Goal: Find specific page/section: Find specific page/section

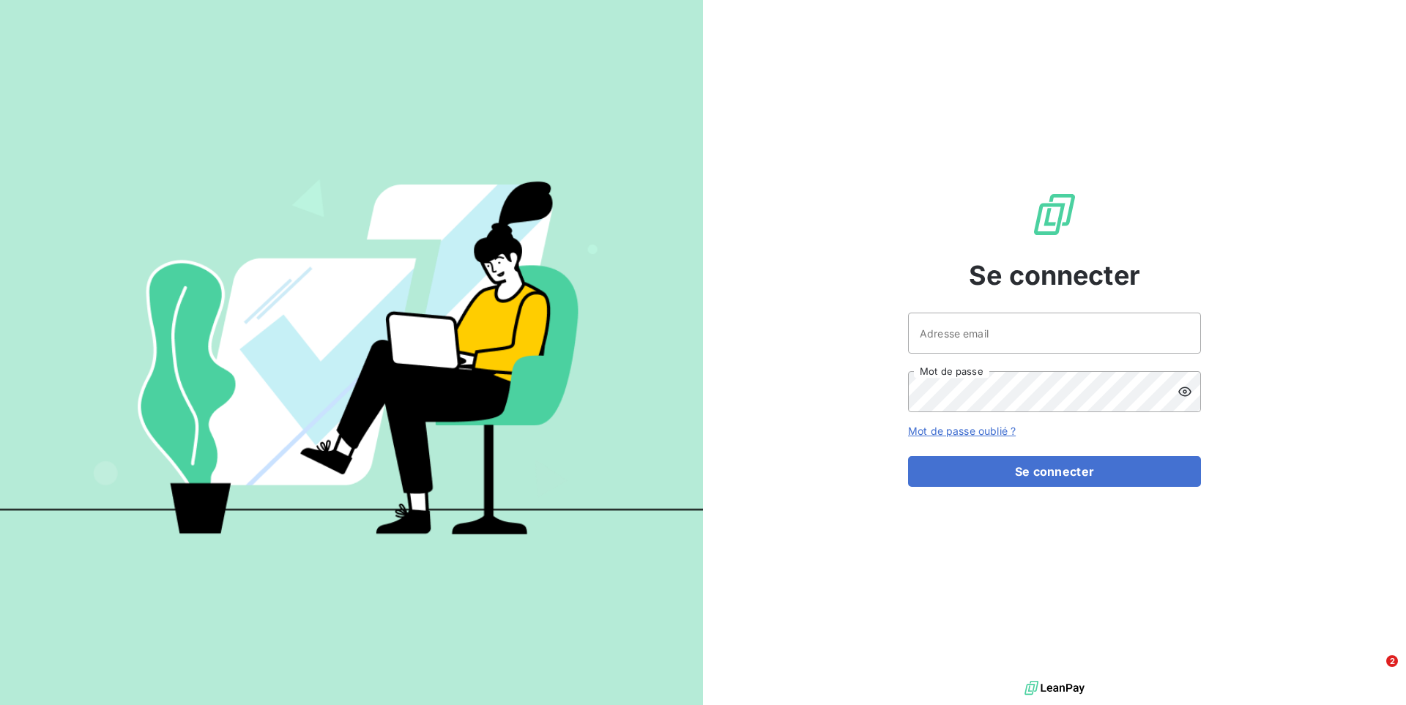
click at [1188, 293] on div "Se connecter Adresse email Mot de passe Mot de passe oublié ? Se connecter" at bounding box center [1054, 338] width 293 height 677
click at [1132, 360] on div "Adresse email Mot de passe" at bounding box center [1054, 363] width 293 height 100
click at [1108, 351] on input "Adresse email" at bounding box center [1054, 333] width 293 height 41
type input "admin@sonatelfixe"
click at [908, 456] on button "Se connecter" at bounding box center [1054, 471] width 293 height 31
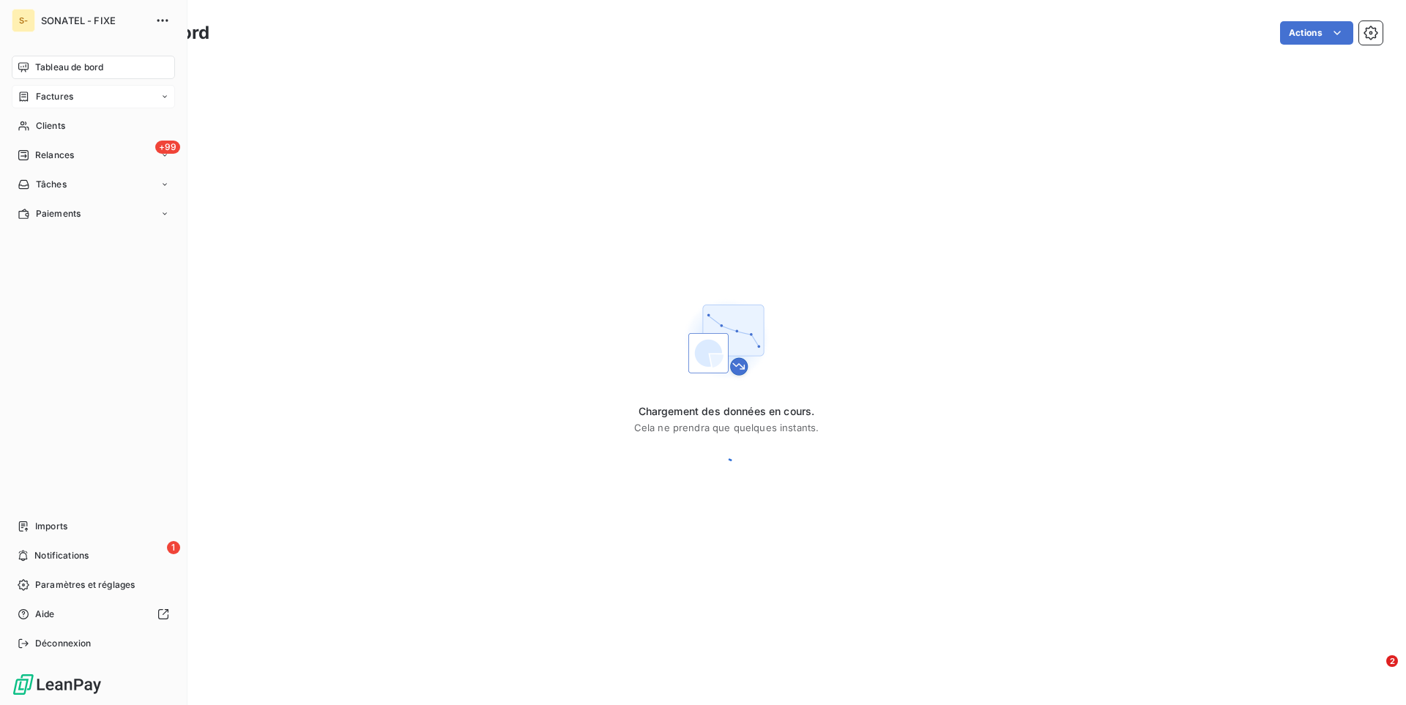
click at [65, 102] on span "Factures" at bounding box center [54, 96] width 37 height 13
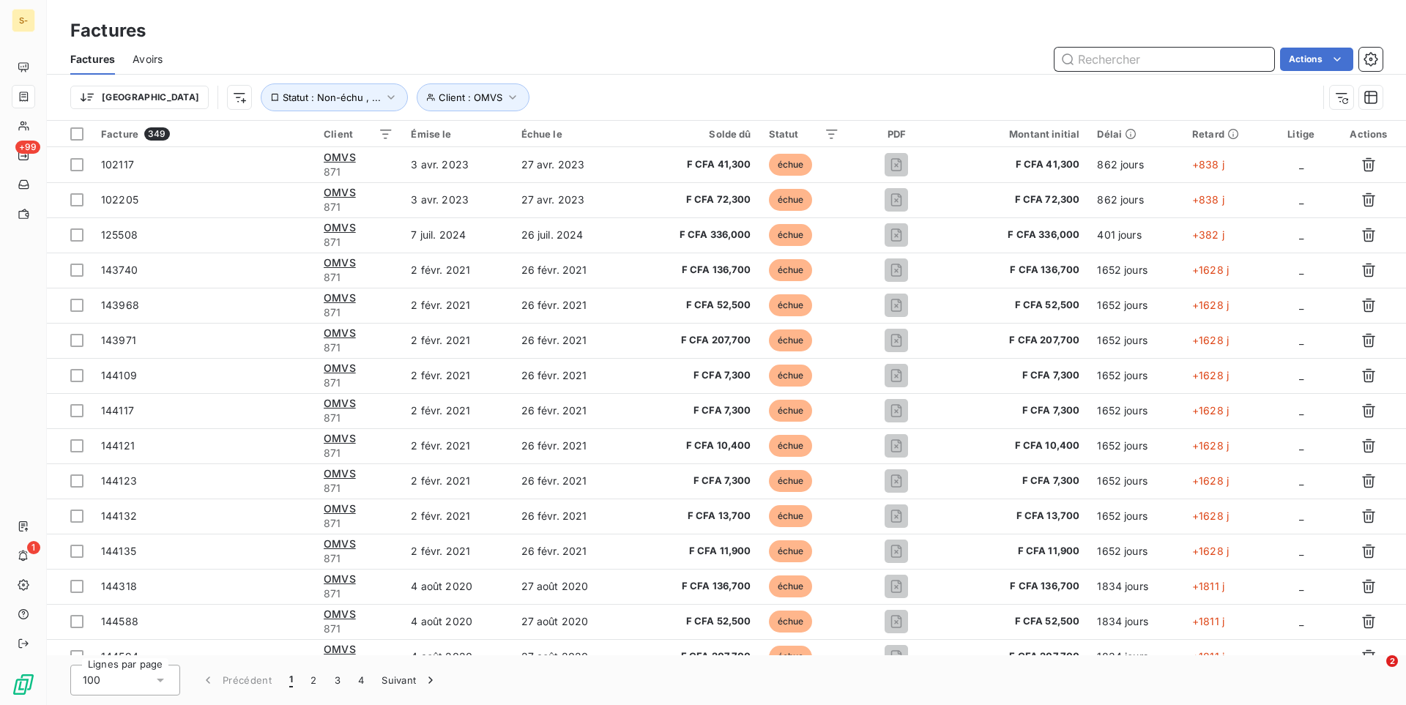
click at [1117, 63] on input "text" at bounding box center [1164, 59] width 220 height 23
paste input "'75912"
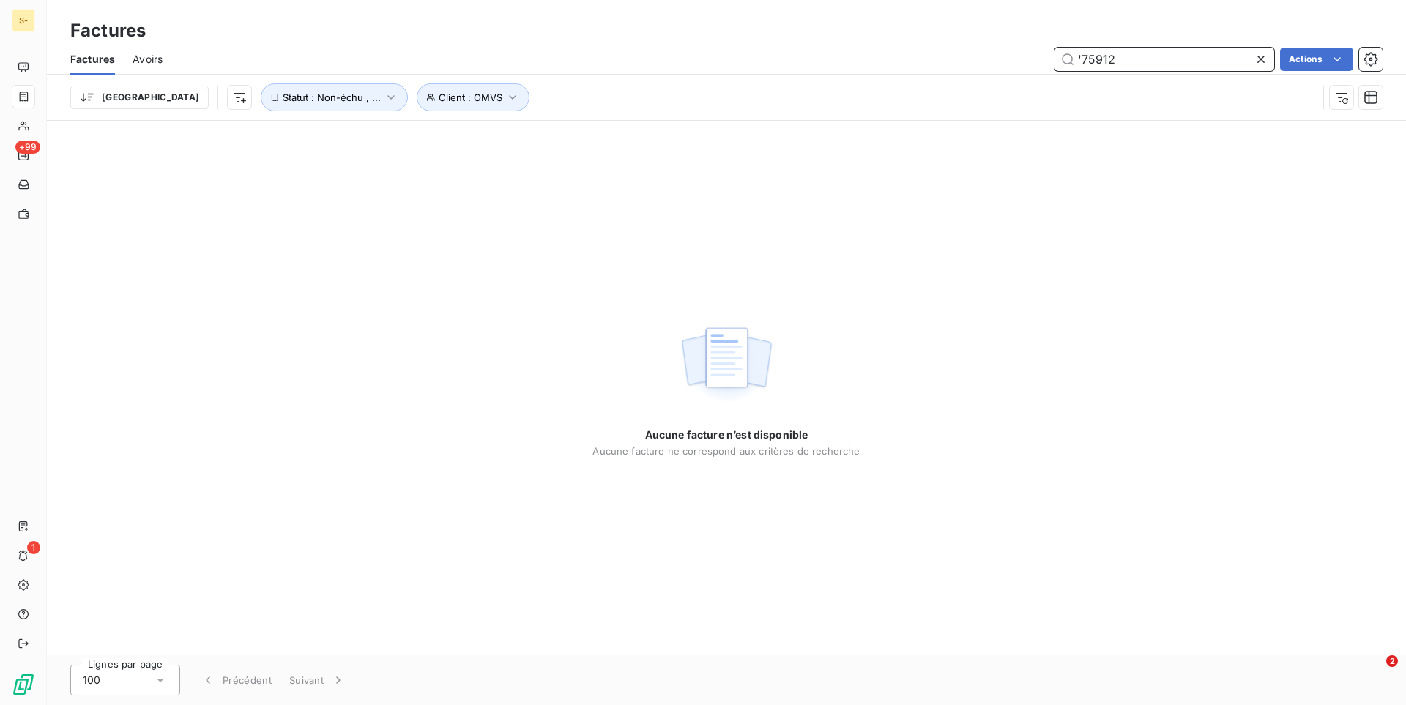
click at [1080, 61] on input "'75912" at bounding box center [1164, 59] width 220 height 23
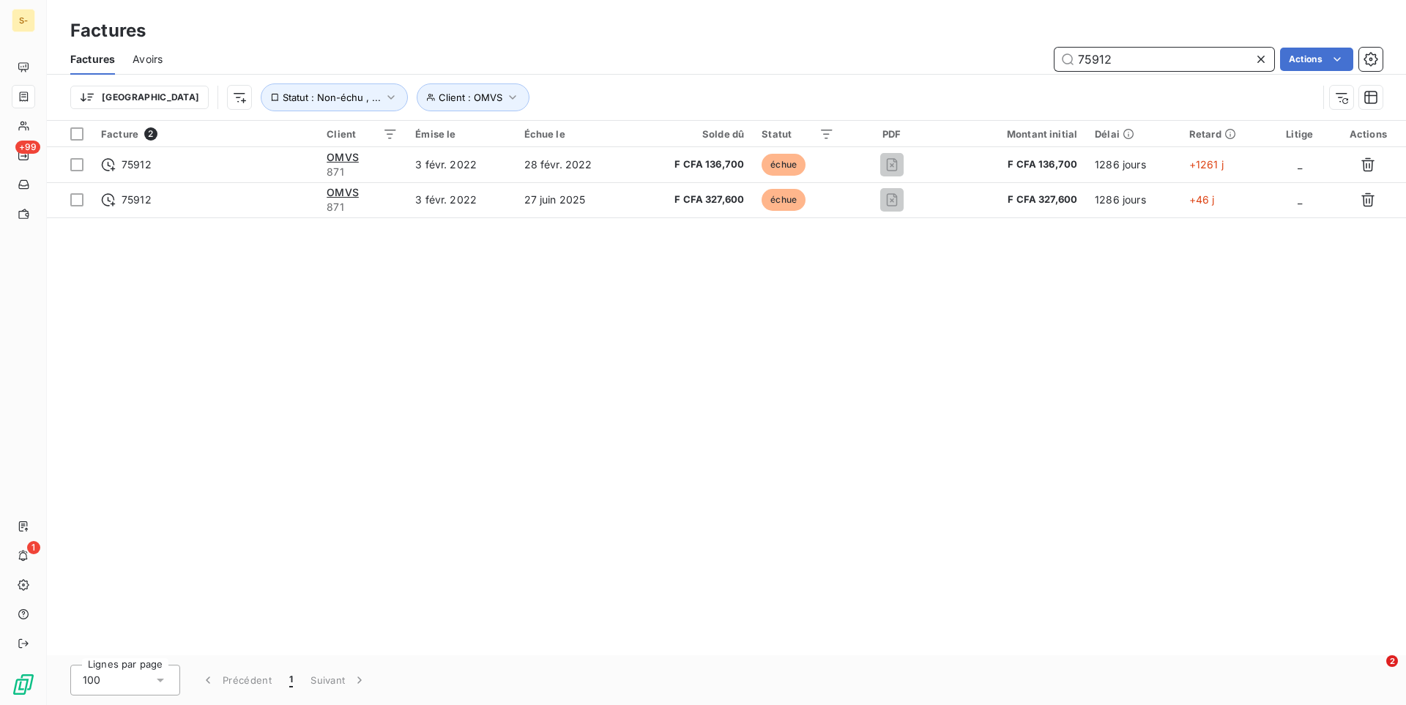
click at [1170, 66] on input "75912" at bounding box center [1164, 59] width 220 height 23
type input "75912"
click at [963, 76] on div "Trier Client : OMVS Statut : Non-échu , ..." at bounding box center [726, 97] width 1312 height 45
click at [548, 403] on div "Facture 2 Client Émise le Échue le Solde dû Statut PDF Montant initial Délai Re…" at bounding box center [726, 388] width 1359 height 534
